Goal: Use online tool/utility: Utilize a website feature to perform a specific function

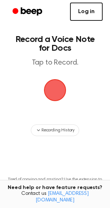
click at [78, 16] on link "Log in" at bounding box center [86, 12] width 33 height 18
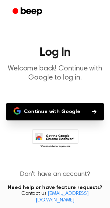
click at [65, 113] on button "Continue with Google" at bounding box center [54, 112] width 97 height 18
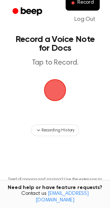
click at [84, 83] on main "Record a Voice Note for Docs Tap to Record. Recording History Tired of copying …" at bounding box center [55, 117] width 110 height 235
click at [60, 95] on span "button" at bounding box center [55, 90] width 20 height 20
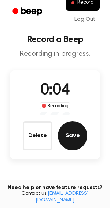
click at [69, 125] on button "Save" at bounding box center [72, 135] width 29 height 29
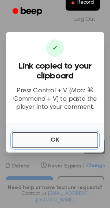
click at [69, 135] on button "OK" at bounding box center [55, 140] width 86 height 16
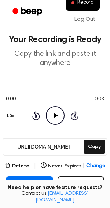
click at [54, 117] on icon at bounding box center [55, 115] width 4 height 5
click at [53, 115] on icon at bounding box center [54, 115] width 3 height 5
click at [53, 115] on icon "Play Audio" at bounding box center [55, 115] width 19 height 19
click at [54, 110] on icon "Pause Audio" at bounding box center [55, 115] width 19 height 19
click at [59, 112] on icon "Play Audio" at bounding box center [55, 115] width 19 height 19
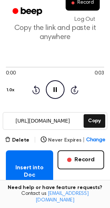
scroll to position [28, 0]
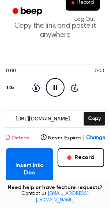
click at [18, 136] on button "Delete" at bounding box center [17, 139] width 24 height 8
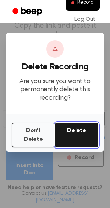
click at [66, 136] on button "Delete" at bounding box center [76, 135] width 43 height 25
